Goal: Information Seeking & Learning: Learn about a topic

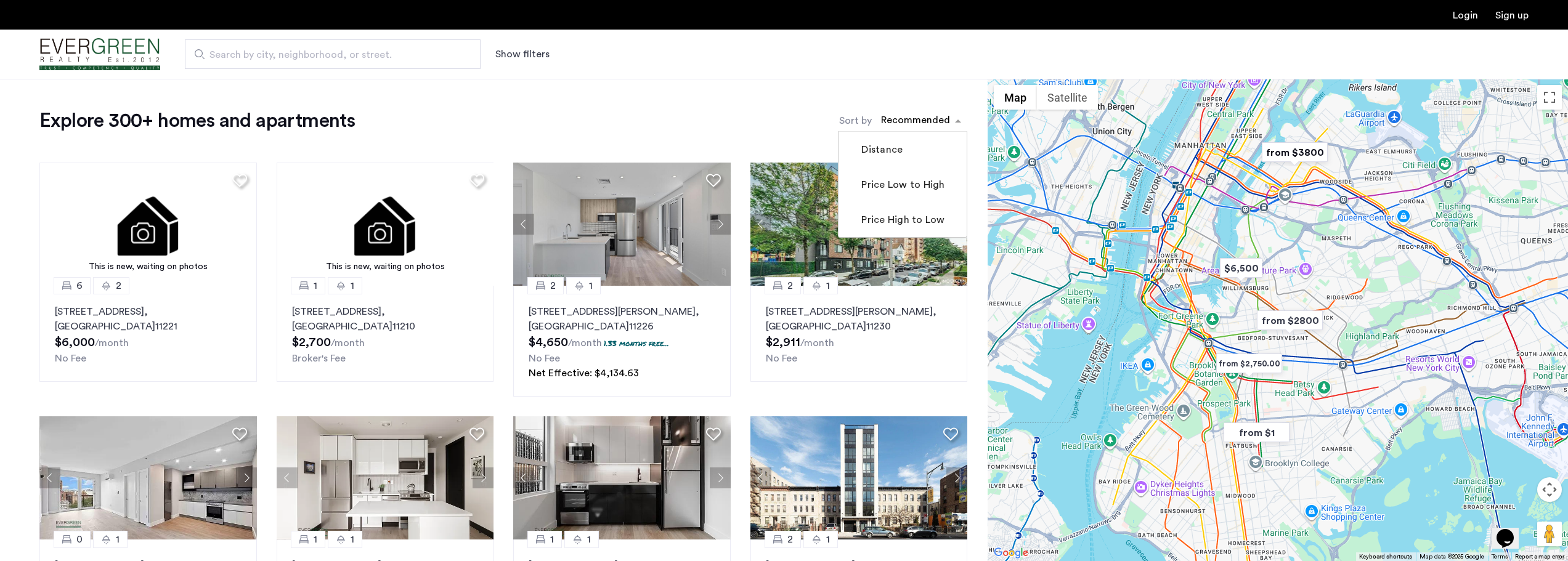
click at [931, 120] on div "sort-apartment" at bounding box center [915, 122] width 73 height 16
click at [522, 51] on button "Show filters" at bounding box center [522, 54] width 54 height 15
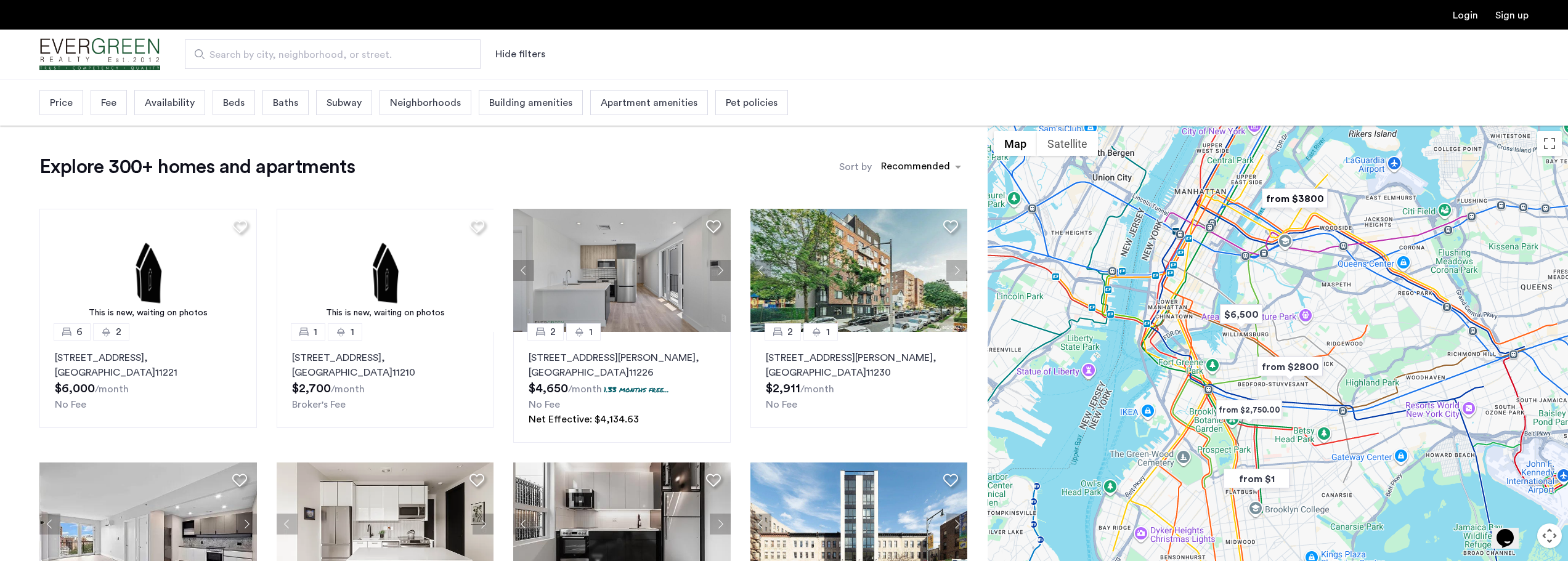
click at [230, 103] on span "Beds" at bounding box center [234, 103] width 21 height 15
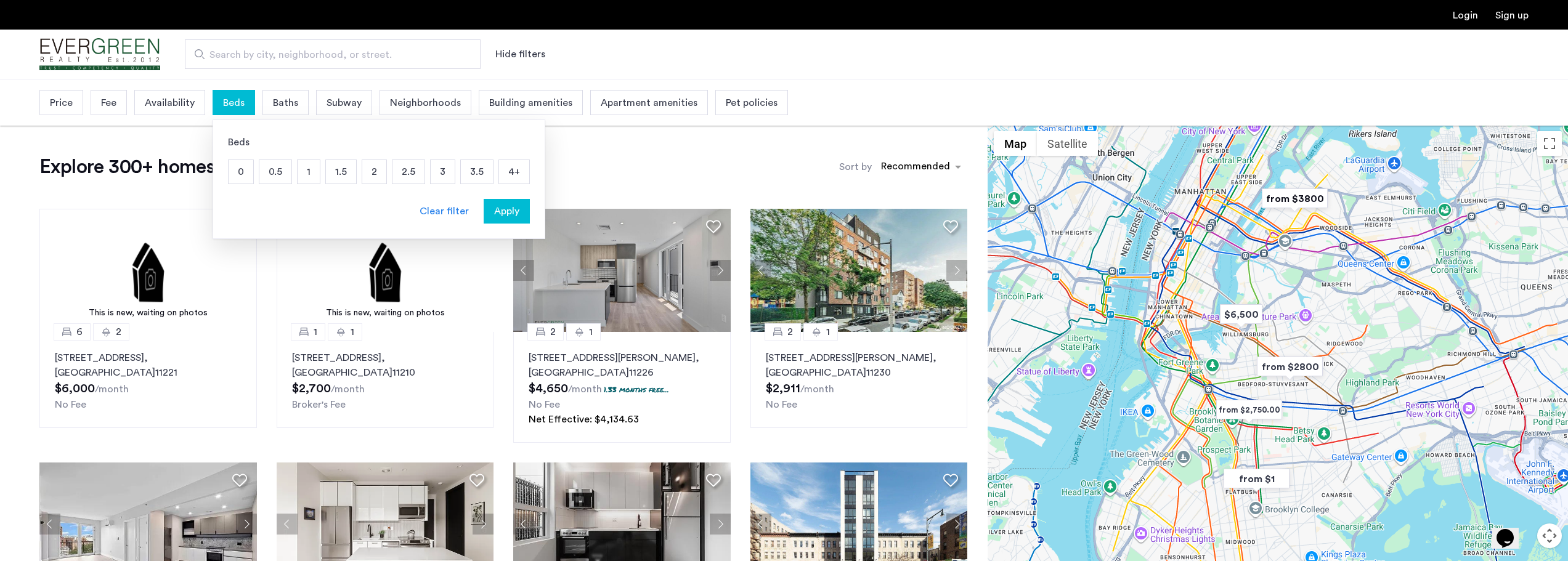
click at [440, 169] on p "3" at bounding box center [443, 171] width 24 height 23
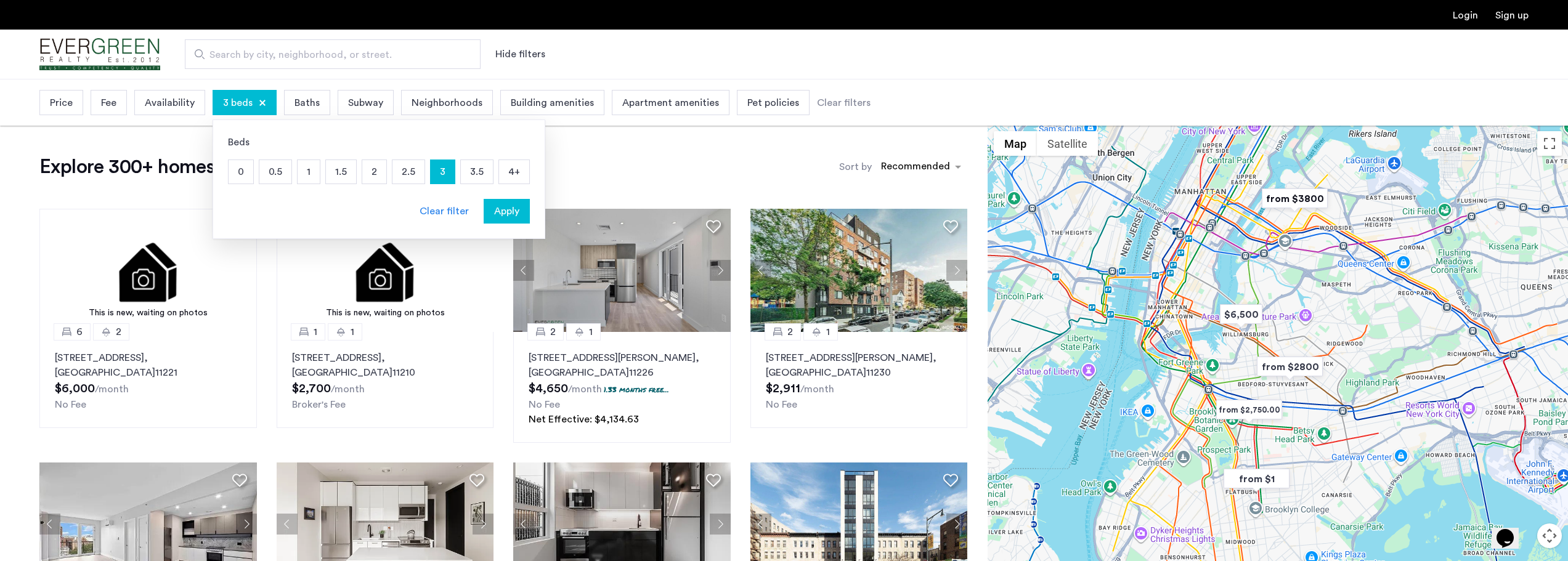
click at [512, 210] on span "Apply" at bounding box center [507, 211] width 26 height 15
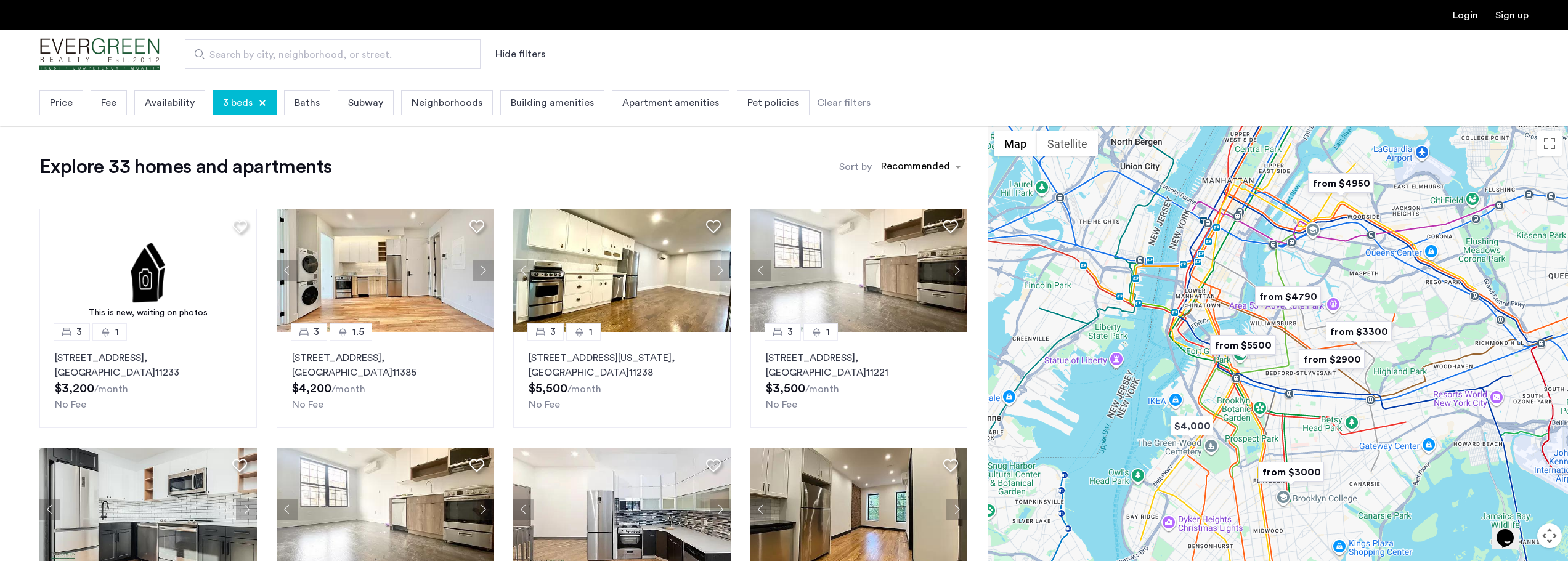
click at [370, 101] on span "Subway" at bounding box center [366, 103] width 35 height 15
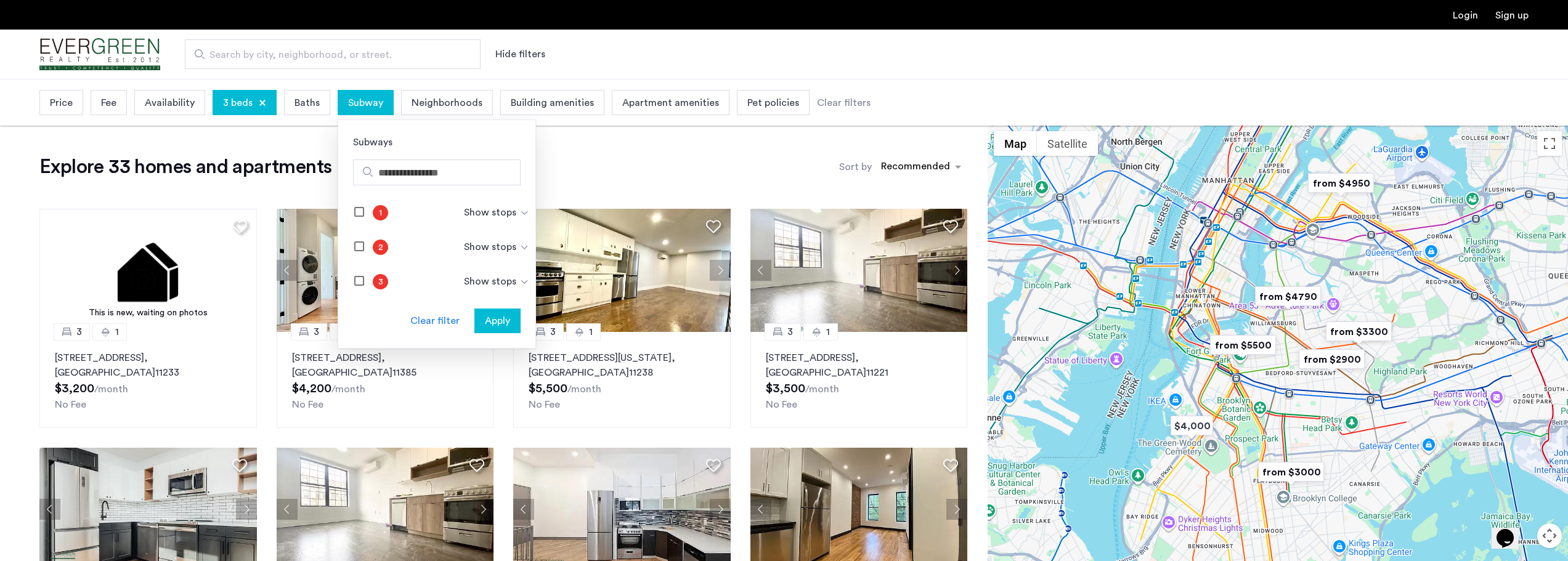
click at [520, 210] on img at bounding box center [525, 213] width 10 height 10
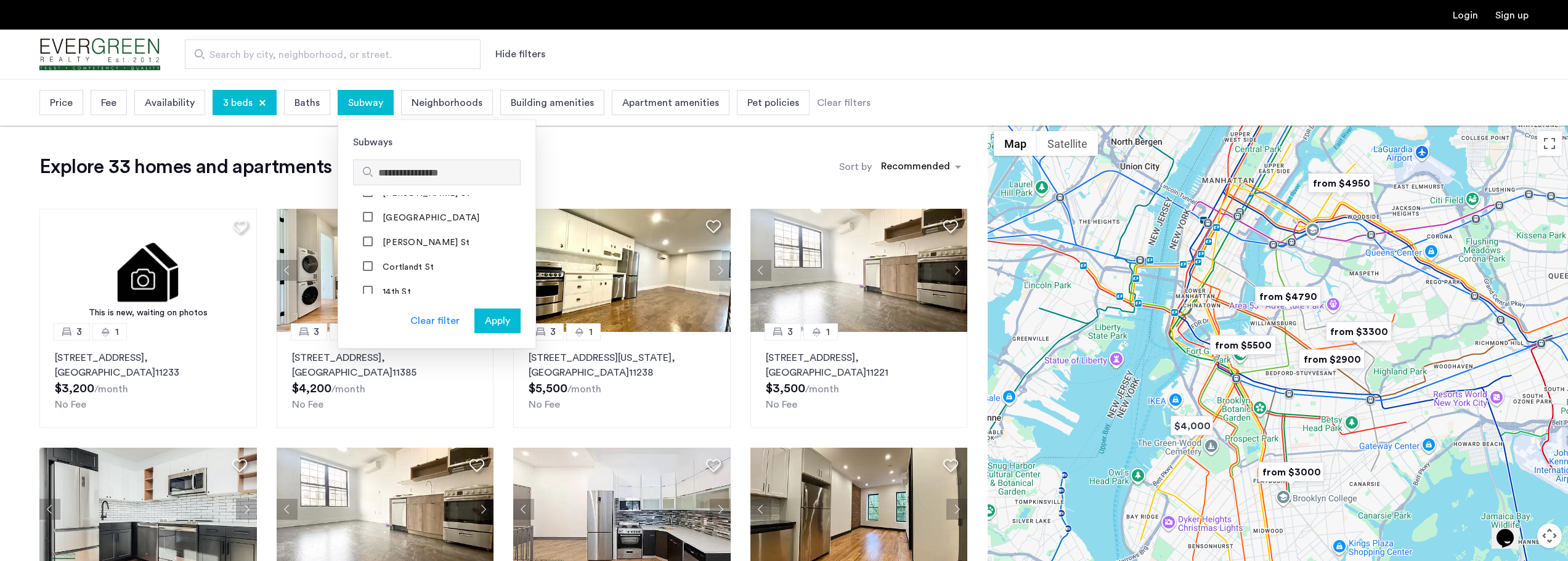
click at [433, 171] on input "Search subways" at bounding box center [447, 173] width 137 height 15
type input "****"
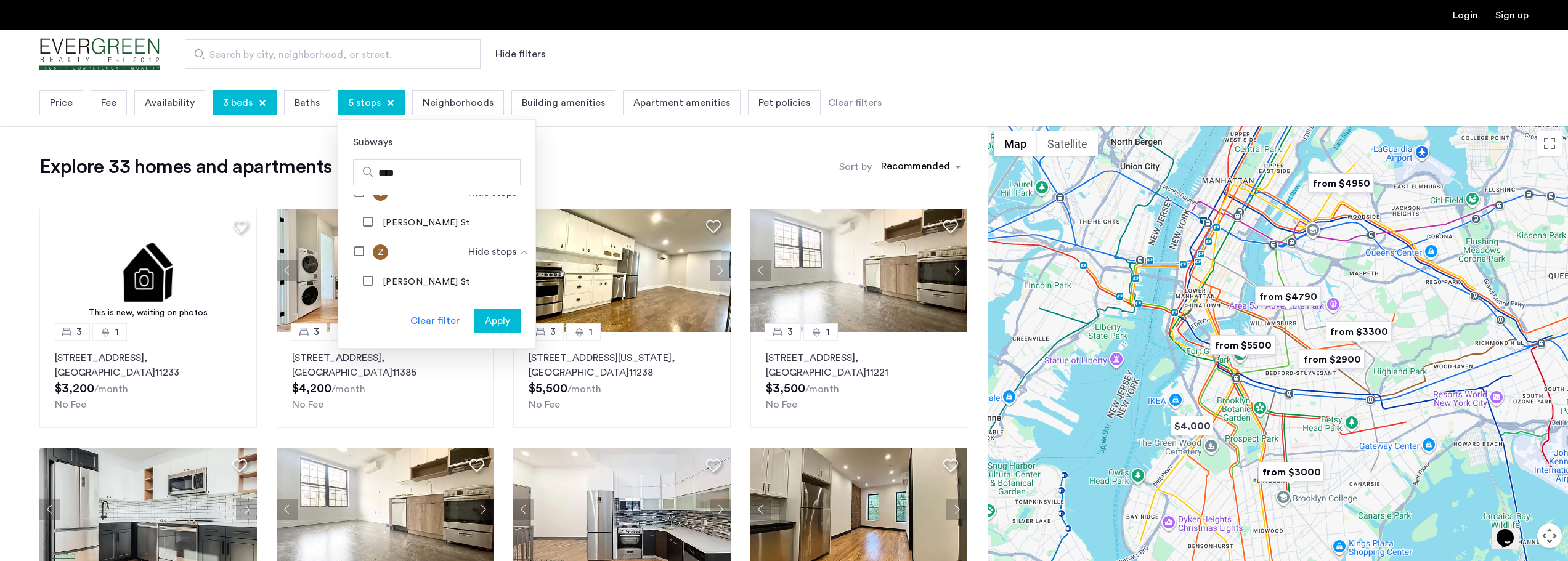
click at [505, 317] on span "Apply" at bounding box center [498, 320] width 26 height 15
